Goal: Information Seeking & Learning: Learn about a topic

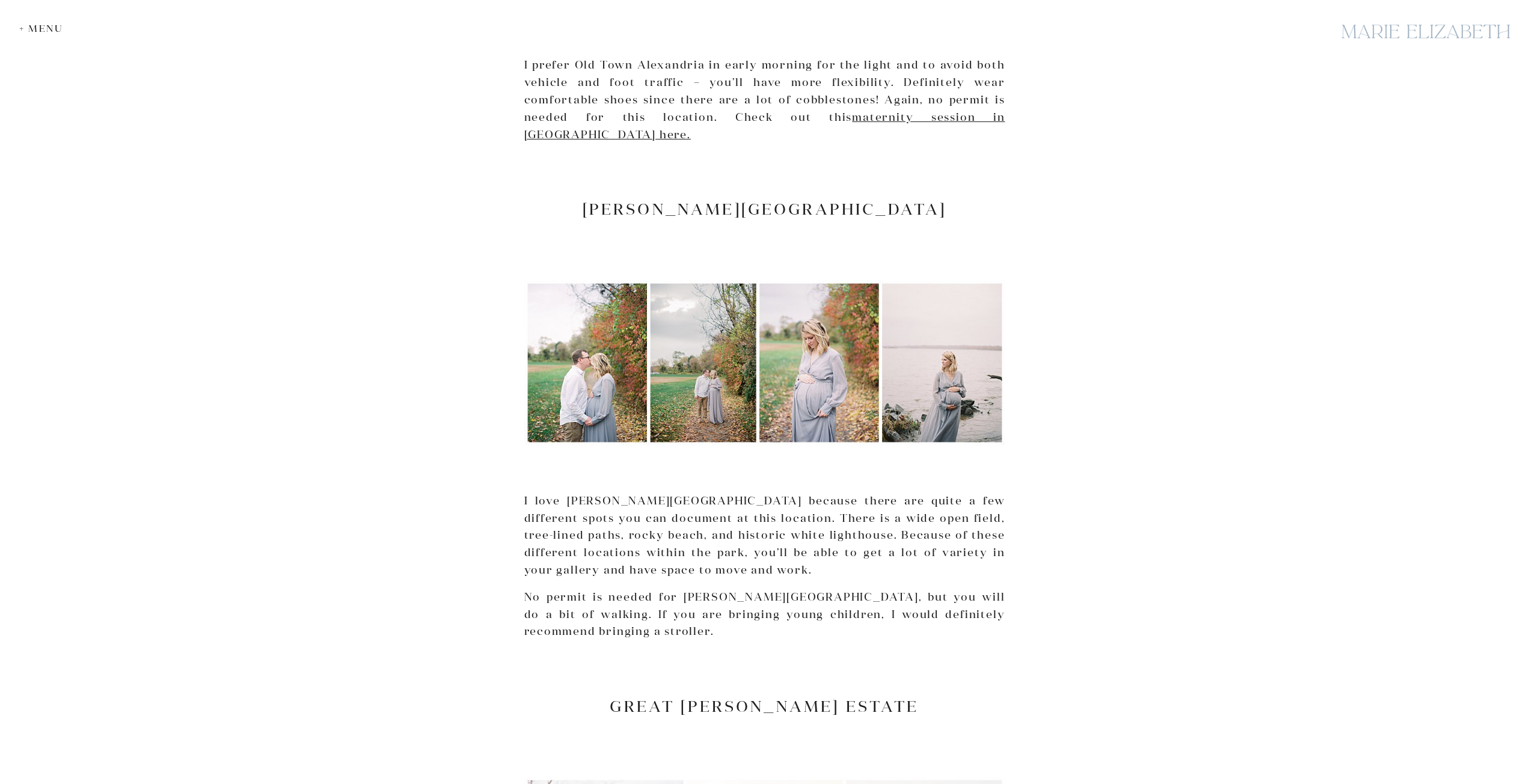
scroll to position [3065, 0]
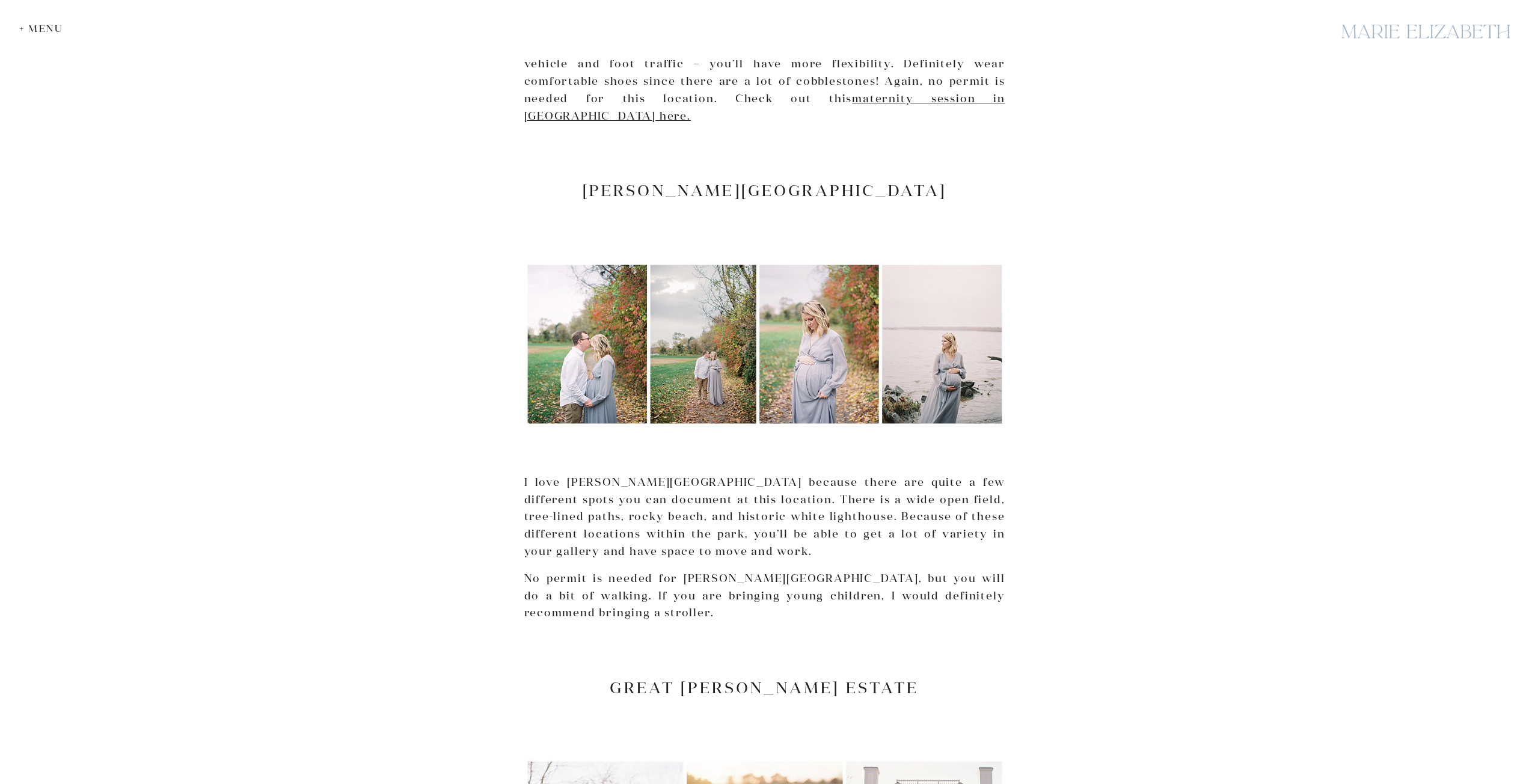
drag, startPoint x: 636, startPoint y: 160, endPoint x: 866, endPoint y: 144, distance: 230.6
drag, startPoint x: 858, startPoint y: 140, endPoint x: 669, endPoint y: 139, distance: 189.0
click at [669, 181] on h2 "[PERSON_NAME][GEOGRAPHIC_DATA]" at bounding box center [765, 190] width 481 height 19
copy h2 "[PERSON_NAME][GEOGRAPHIC_DATA]"
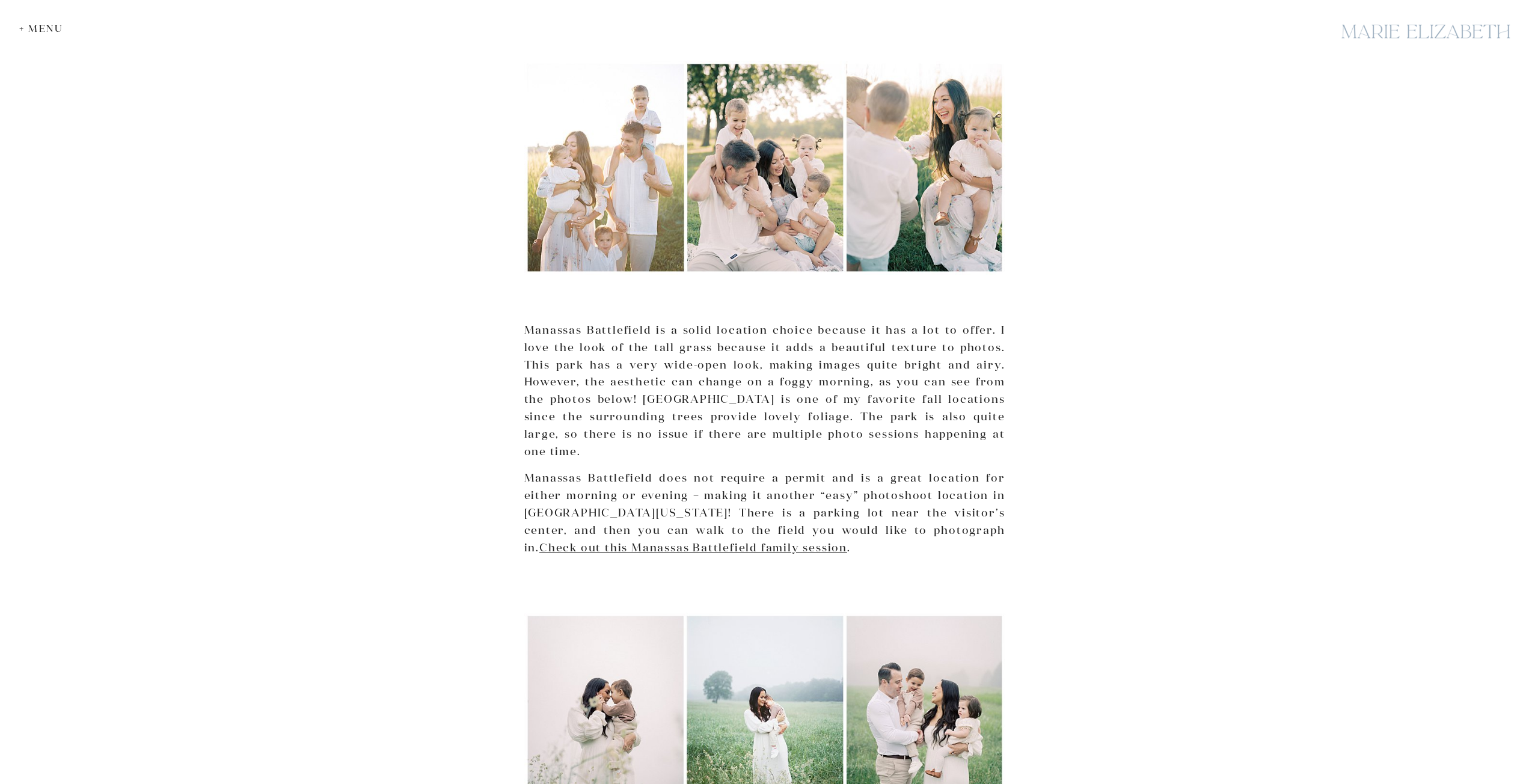
scroll to position [1743, 0]
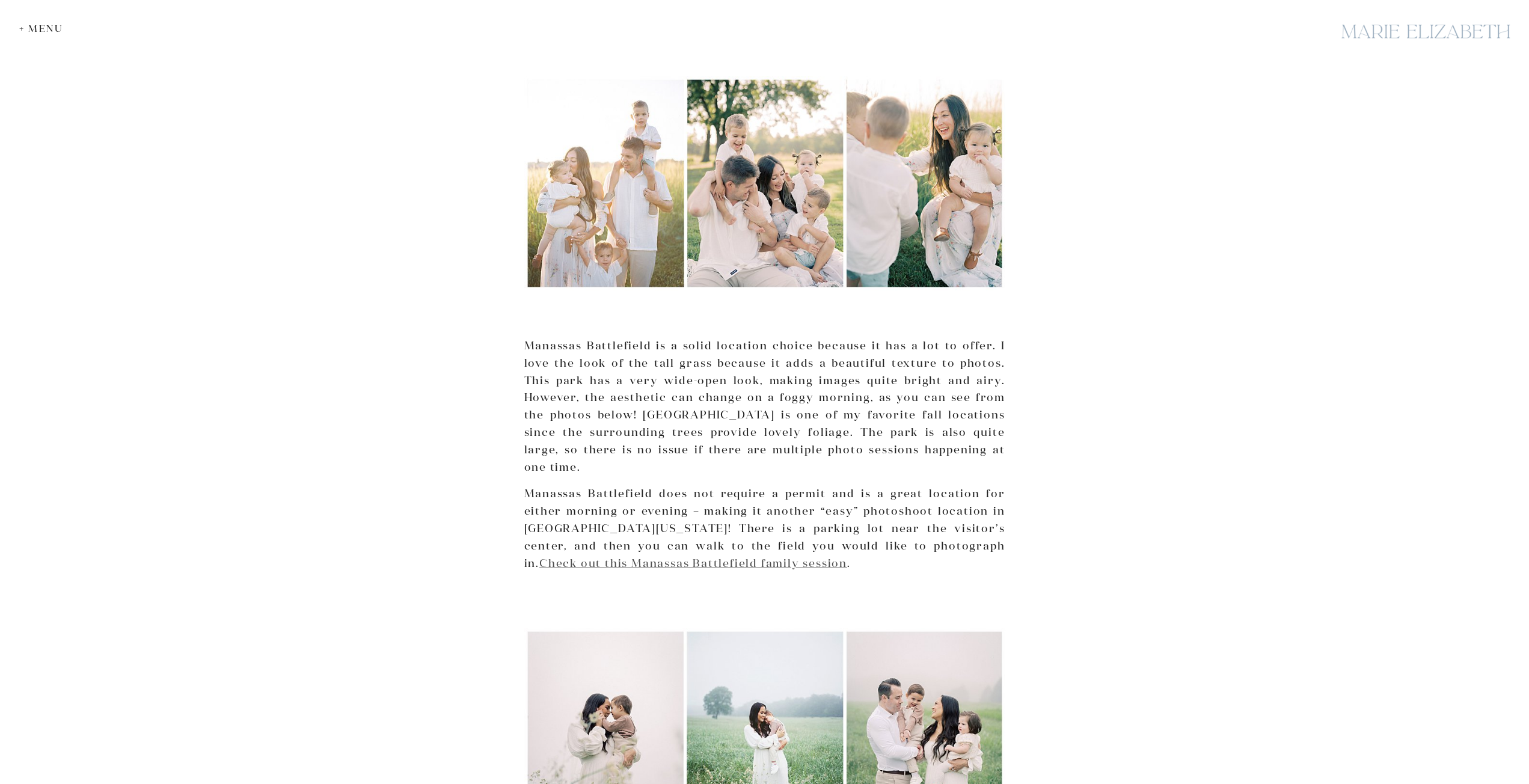
click at [717, 556] on link "Check out this Manassas Battlefield family session" at bounding box center [693, 563] width 308 height 14
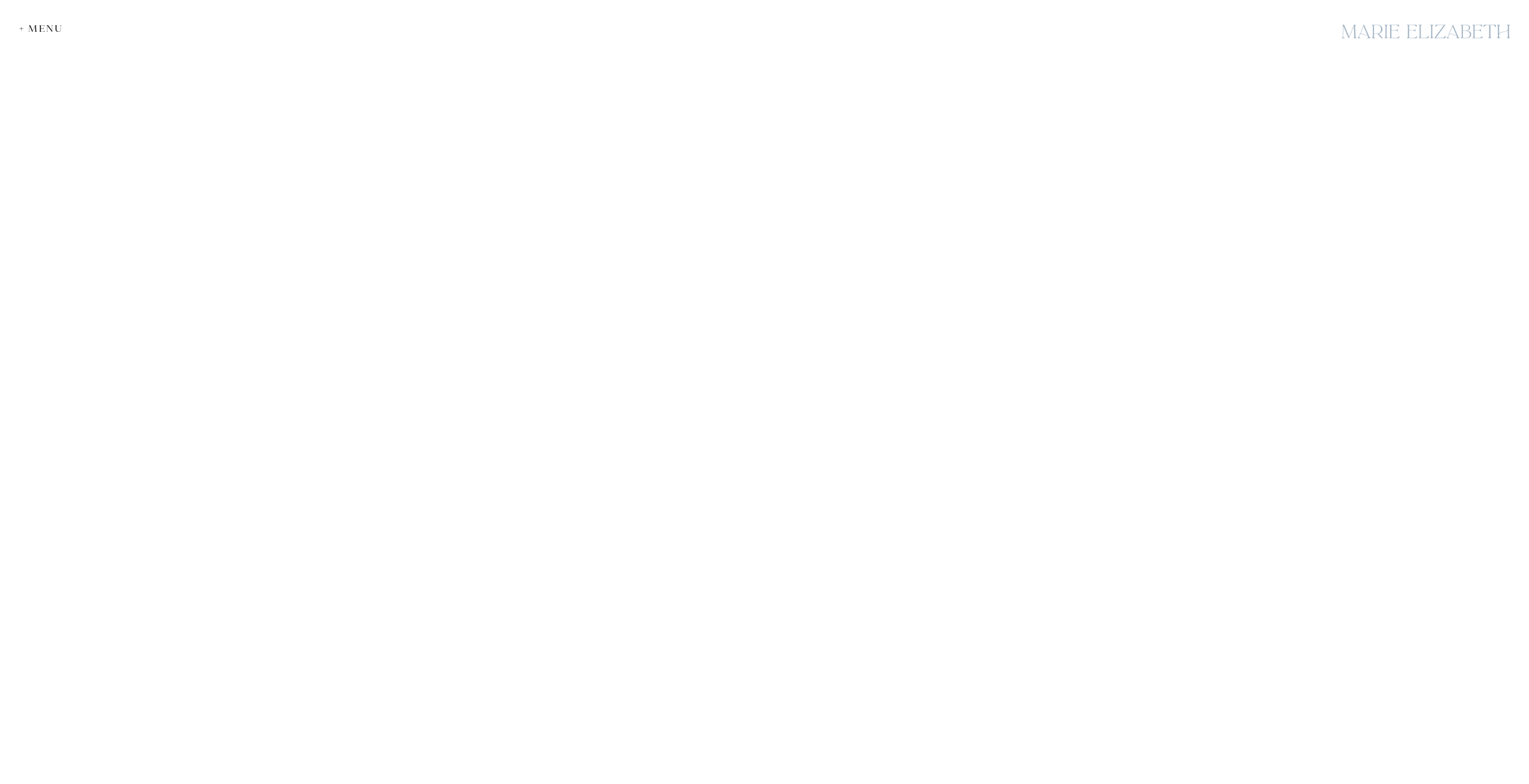
scroll to position [1803, 0]
